Goal: Transaction & Acquisition: Download file/media

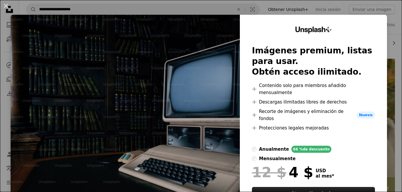
click at [8, 5] on button "An X shape" at bounding box center [5, 5] width 7 height 7
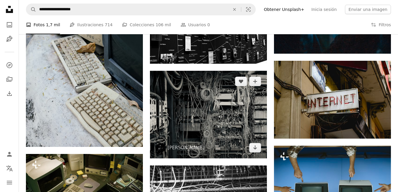
scroll to position [442, 0]
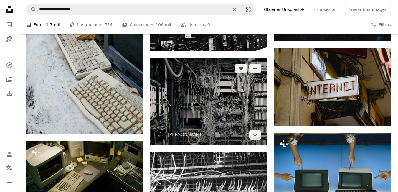
click at [195, 101] on img at bounding box center [208, 102] width 117 height 88
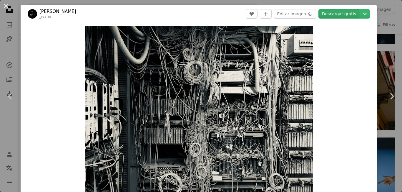
click at [345, 14] on link "Descargar gratis" at bounding box center [339, 13] width 41 height 9
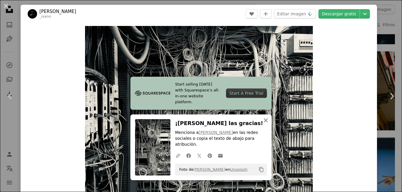
click at [264, 122] on icon "button" at bounding box center [266, 120] width 4 height 4
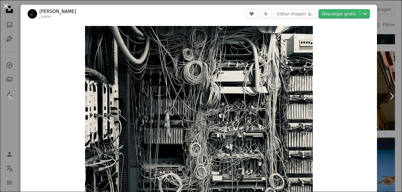
click at [6, 7] on button "An X shape" at bounding box center [5, 5] width 7 height 7
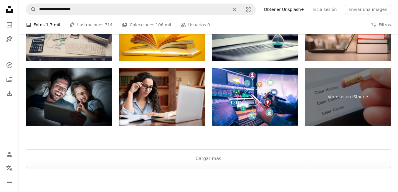
scroll to position [1090, 0]
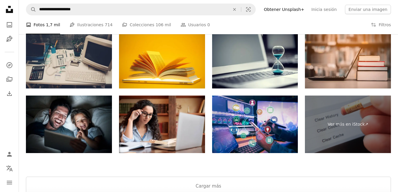
click at [256, 119] on img at bounding box center [255, 123] width 86 height 57
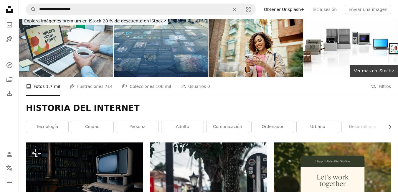
scroll to position [0, 0]
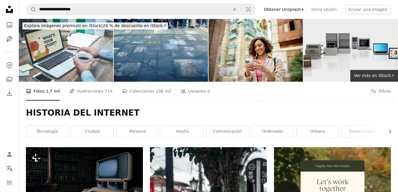
click at [337, 49] on img at bounding box center [350, 50] width 94 height 63
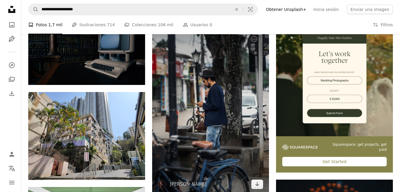
scroll to position [29, 0]
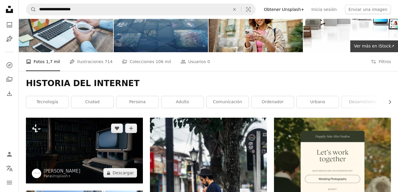
click at [78, 150] on img at bounding box center [84, 150] width 117 height 66
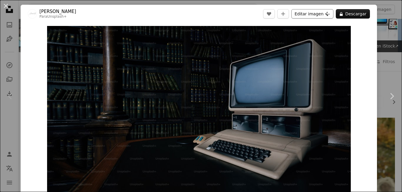
click at [326, 13] on icon "Plus sign for Unsplash+" at bounding box center [327, 13] width 5 height 5
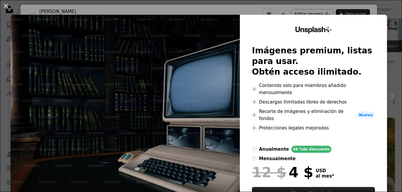
click at [326, 13] on div "An X shape Unsplash+ Imágenes premium, listas para usar. Obtén acceso ilimitado…" at bounding box center [201, 96] width 402 height 192
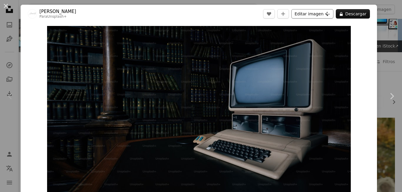
click at [327, 13] on icon "Plus sign for Unsplash+" at bounding box center [327, 13] width 5 height 5
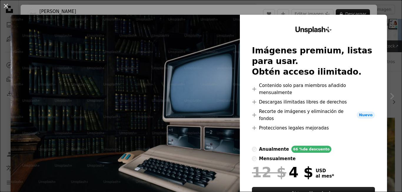
click at [387, 74] on div "An X shape Unsplash+ Imágenes premium, listas para usar. Obtén acceso ilimitado…" at bounding box center [201, 96] width 402 height 192
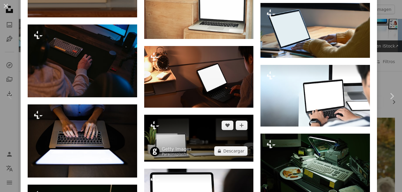
scroll to position [1178, 0]
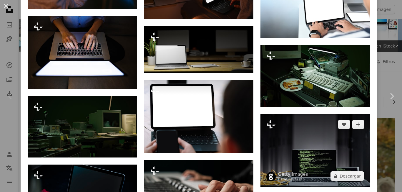
click at [307, 149] on img at bounding box center [316, 150] width 110 height 73
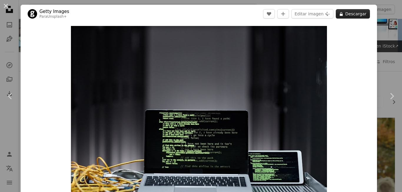
click at [346, 13] on button "A lock Descargar" at bounding box center [353, 13] width 34 height 9
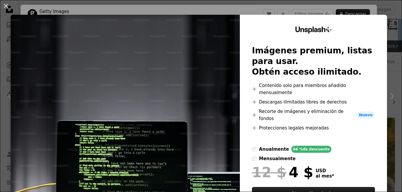
click at [390, 30] on div "An X shape Unsplash+ Imágenes premium, listas para usar. Obtén acceso ilimitado…" at bounding box center [201, 96] width 402 height 192
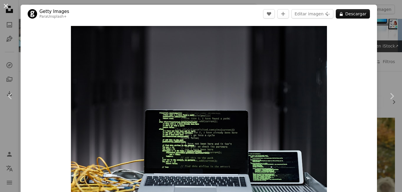
click at [5, 6] on button "An X shape" at bounding box center [5, 5] width 7 height 7
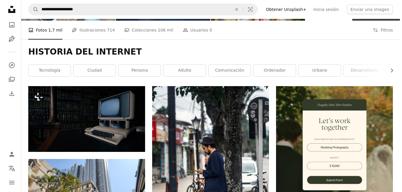
scroll to position [88, 0]
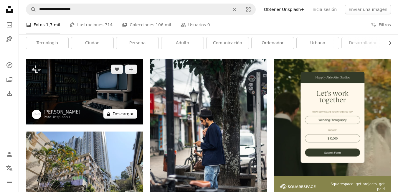
click at [130, 114] on button "A lock Descargar" at bounding box center [120, 113] width 34 height 9
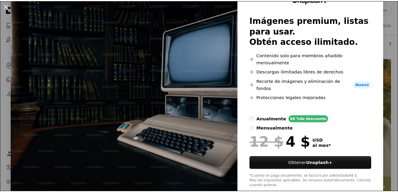
scroll to position [1, 0]
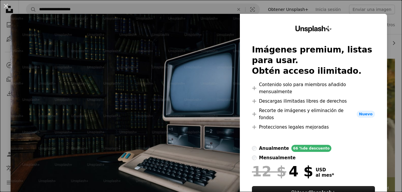
click at [387, 119] on div "An X shape Unsplash+ Imágenes premium, listas para usar. Obtén acceso ilimitado…" at bounding box center [201, 96] width 402 height 192
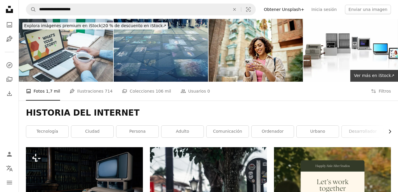
click at [389, 130] on icon "Chevron right" at bounding box center [390, 131] width 6 height 6
click at [389, 130] on link "programación" at bounding box center [369, 131] width 42 height 12
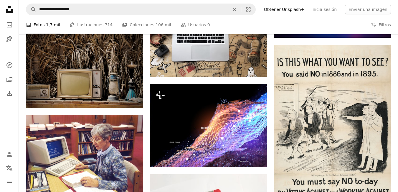
scroll to position [3664, 0]
click at [253, 156] on button "A lock Descargar" at bounding box center [244, 156] width 34 height 9
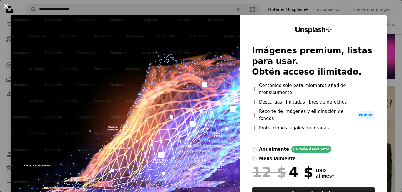
click at [6, 5] on button "An X shape" at bounding box center [5, 5] width 7 height 7
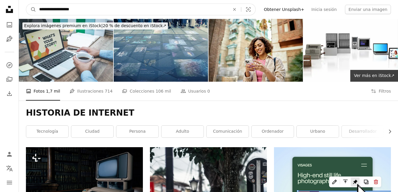
click at [162, 10] on input "**********" at bounding box center [132, 9] width 192 height 11
type input "*"
type input "*******"
click at [26, 4] on button "A magnifying glass" at bounding box center [31, 9] width 10 height 11
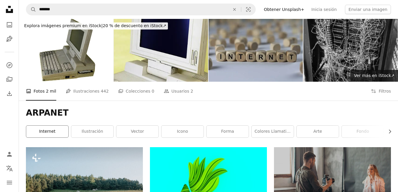
click at [51, 132] on link "Internet" at bounding box center [47, 131] width 42 height 12
